Goal: Information Seeking & Learning: Learn about a topic

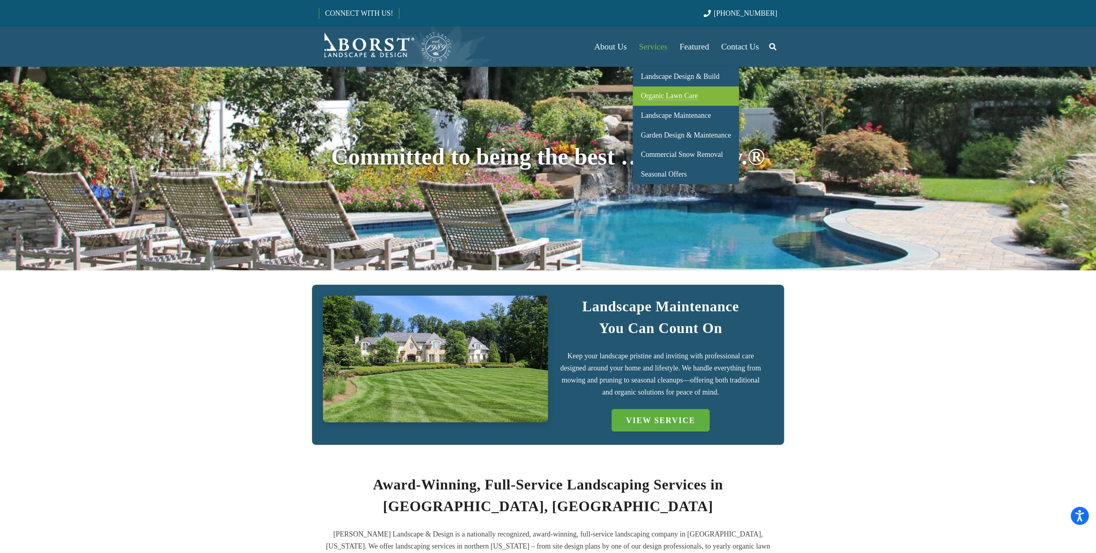
drag, startPoint x: 648, startPoint y: 101, endPoint x: 656, endPoint y: 72, distance: 30.4
click at [648, 101] on link "Organic Lawn Care" at bounding box center [686, 96] width 106 height 20
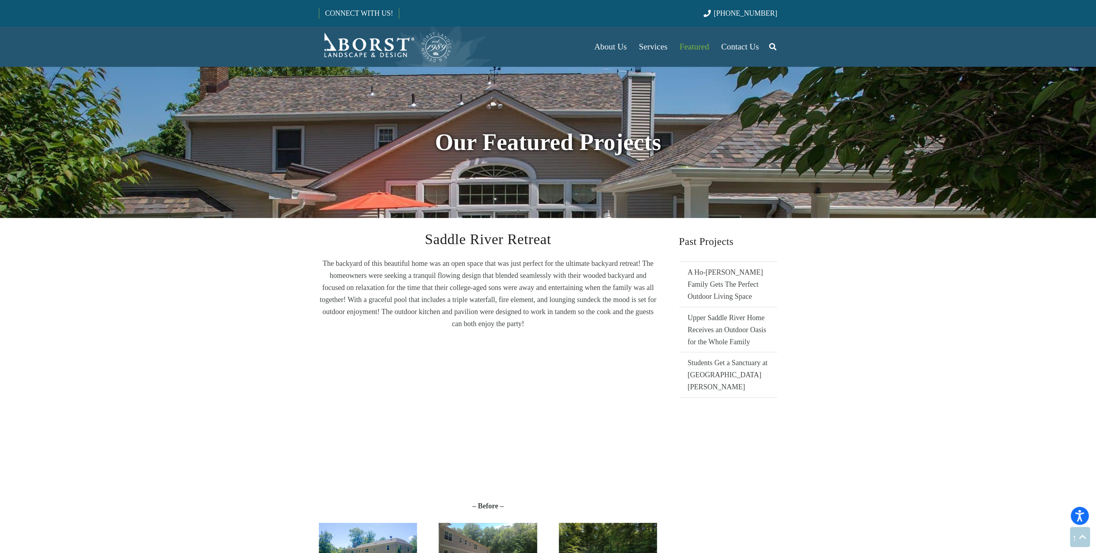
scroll to position [1985, 0]
